Goal: Information Seeking & Learning: Learn about a topic

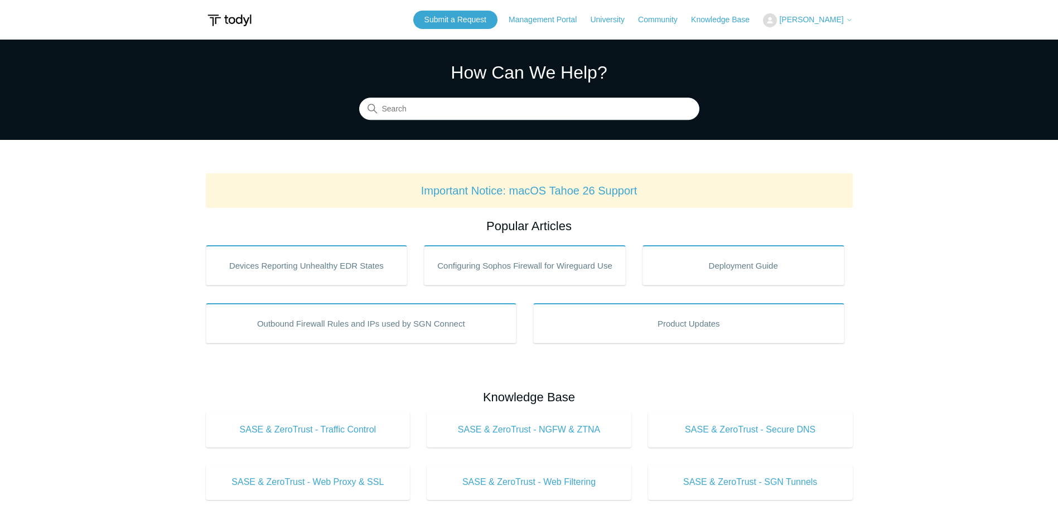
click at [846, 23] on icon at bounding box center [849, 20] width 7 height 7
click at [841, 42] on link "My Support Requests" at bounding box center [817, 44] width 109 height 20
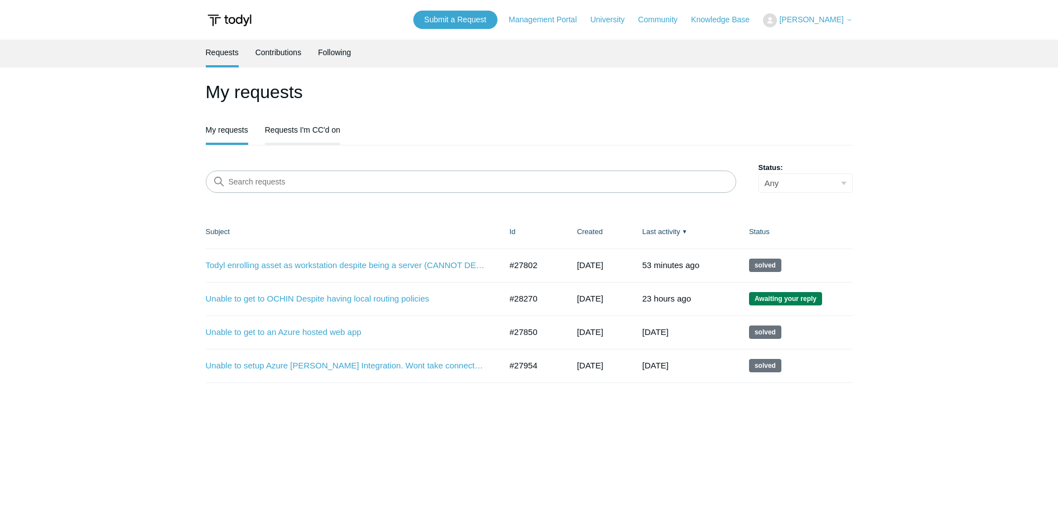
click at [300, 134] on link "Requests I'm CC'd on" at bounding box center [302, 128] width 75 height 23
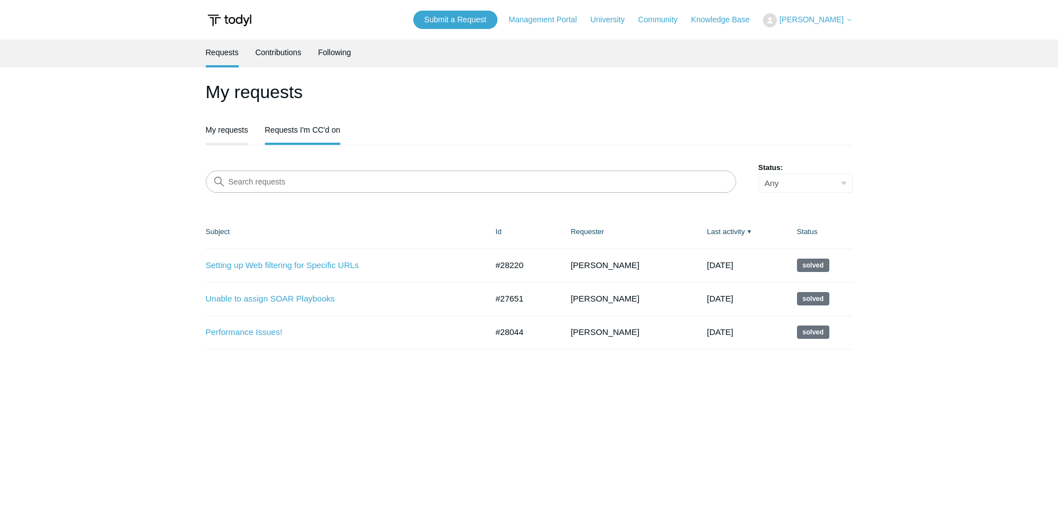
click at [235, 134] on link "My requests" at bounding box center [227, 128] width 42 height 23
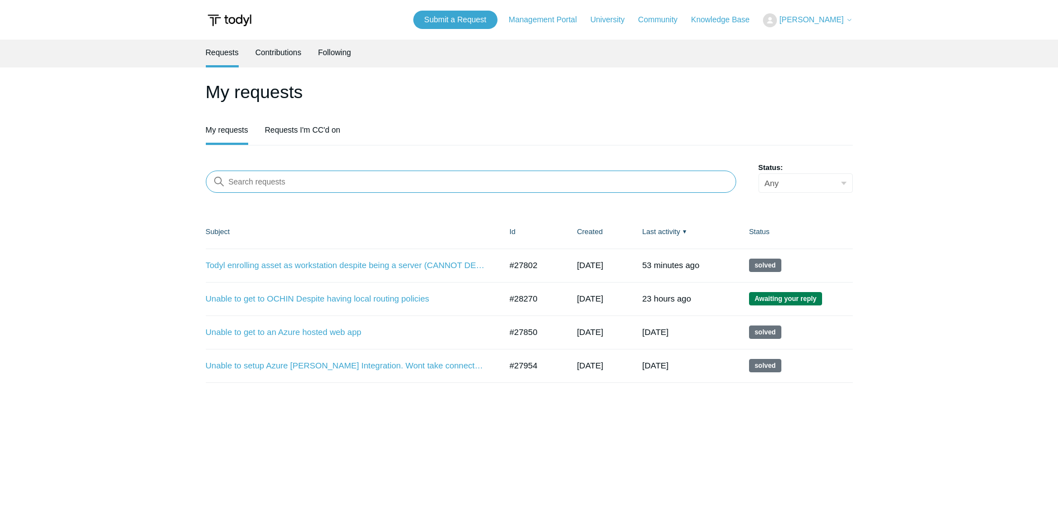
click at [311, 179] on input "Search requests" at bounding box center [471, 182] width 530 height 22
click at [130, 347] on main "Requests Contributions Following My requests My requests Requests I'm CC'd on S…" at bounding box center [529, 272] width 1058 height 464
click at [313, 266] on link "Todyl enrolling asset as workstation despite being a server (CANNOT DEPLOY SECU…" at bounding box center [345, 265] width 279 height 13
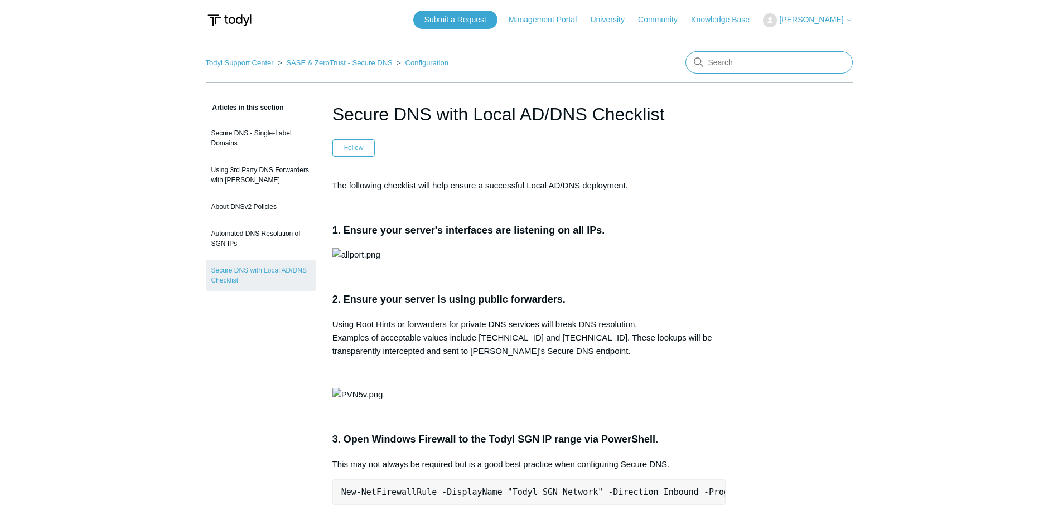
click at [752, 67] on input "Search" at bounding box center [768, 62] width 167 height 22
drag, startPoint x: 734, startPoint y: 60, endPoint x: 740, endPoint y: 66, distance: 9.1
click at [736, 61] on input "Search" at bounding box center [768, 62] width 167 height 22
type input "propagation"
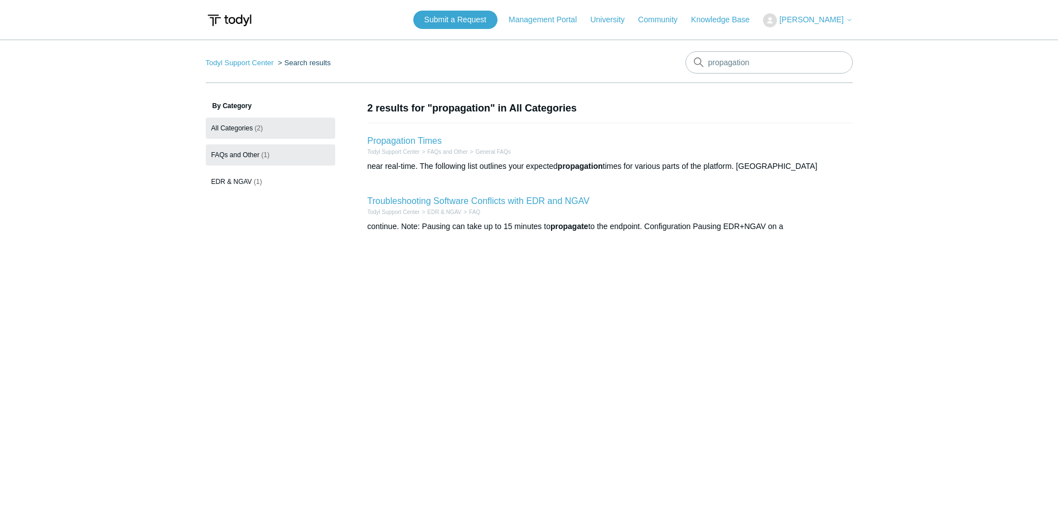
click at [274, 155] on link "FAQs and Other (1)" at bounding box center [270, 154] width 129 height 21
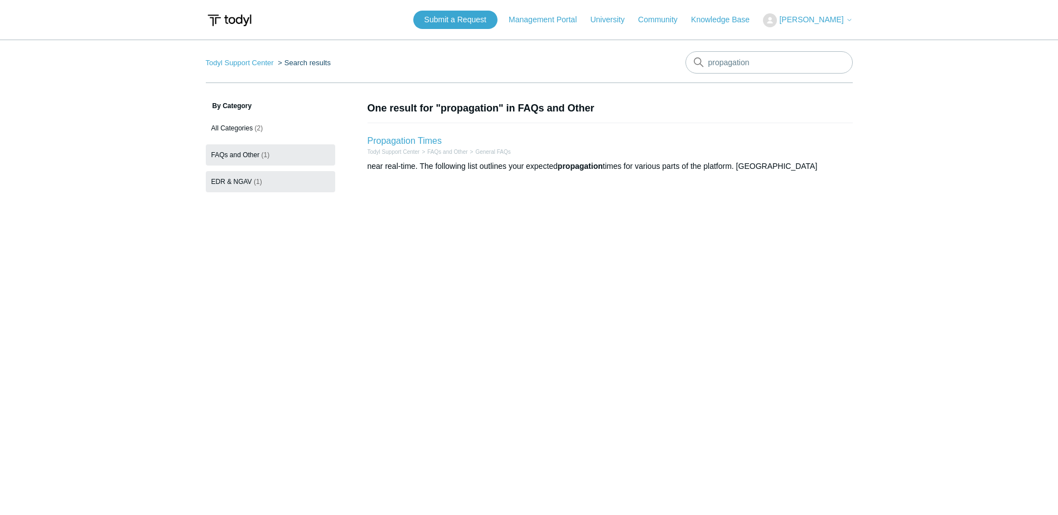
click at [250, 179] on span "EDR & NGAV" at bounding box center [231, 182] width 41 height 8
click at [743, 67] on input "propagation" at bounding box center [768, 62] width 167 height 22
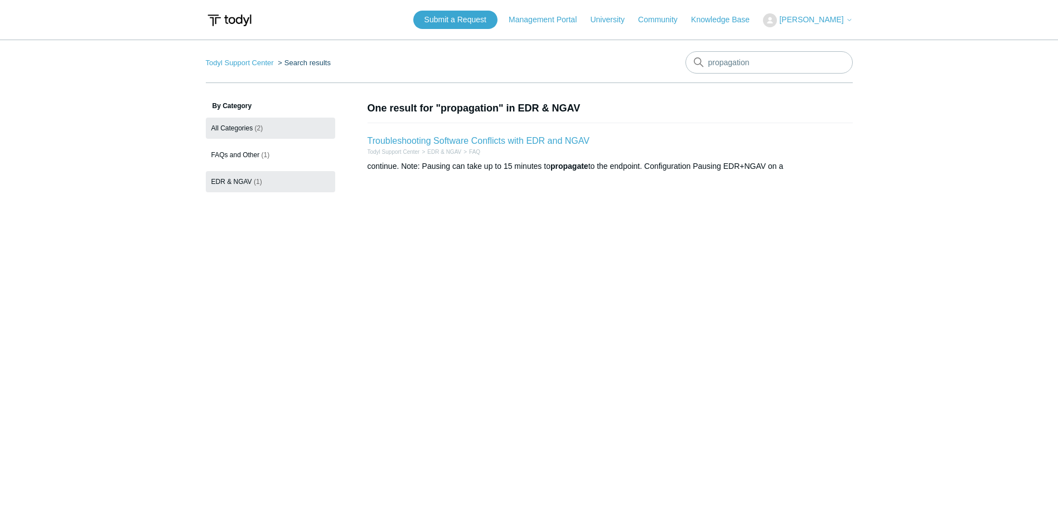
click at [235, 122] on link "All Categories (2)" at bounding box center [270, 128] width 129 height 21
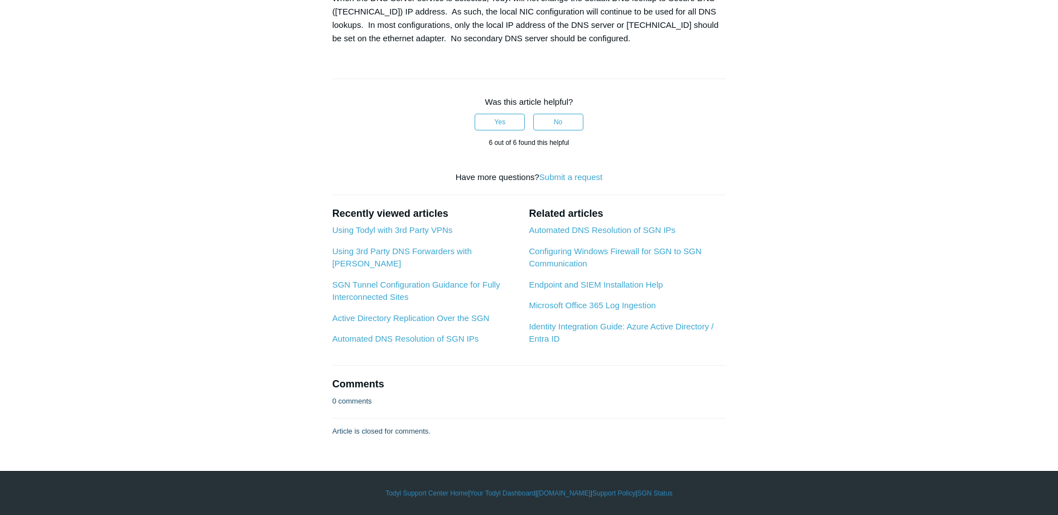
scroll to position [2063, 0]
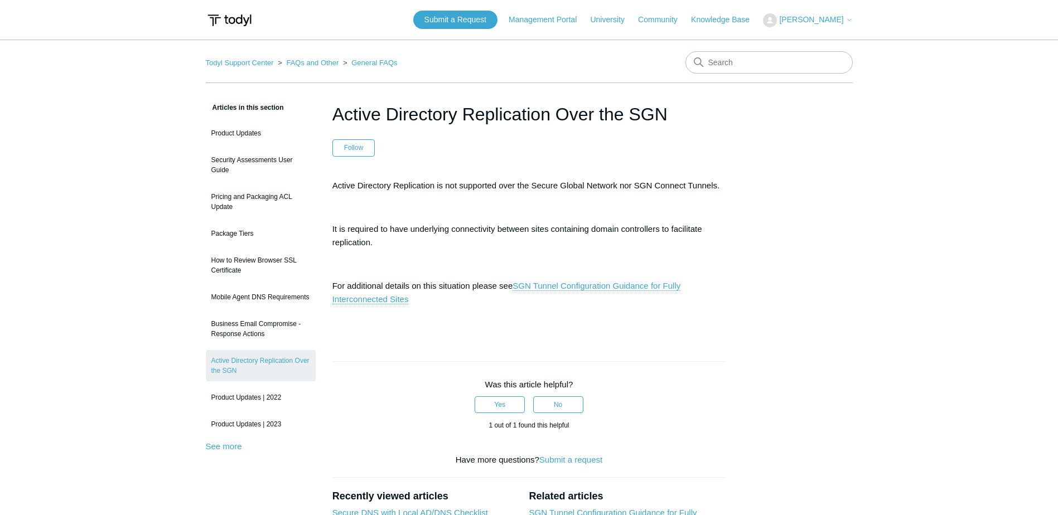
click at [774, 257] on div "Articles in this section Product Updates Security Assessments User Guide Pricin…" at bounding box center [529, 410] width 647 height 619
click at [367, 298] on link "SGN Tunnel Configuration Guidance for Fully Interconnected Sites" at bounding box center [506, 292] width 348 height 23
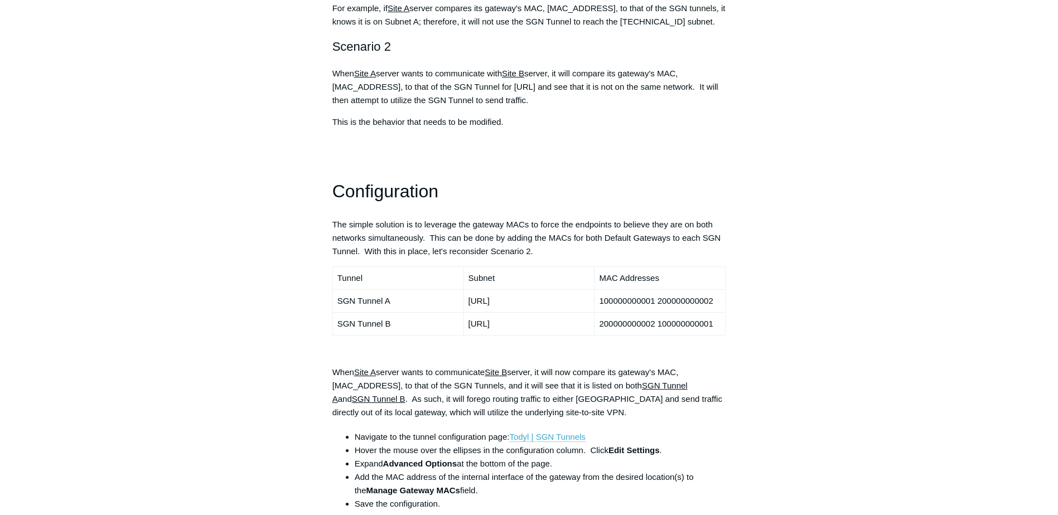
scroll to position [725, 0]
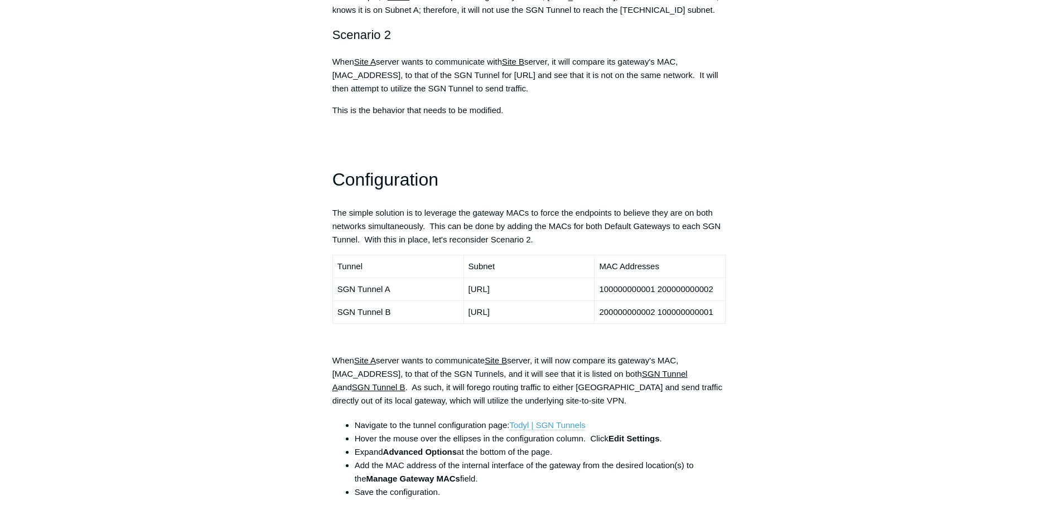
click at [553, 420] on link "Todyl | SGN Tunnels" at bounding box center [547, 425] width 76 height 10
